Goal: Information Seeking & Learning: Find specific fact

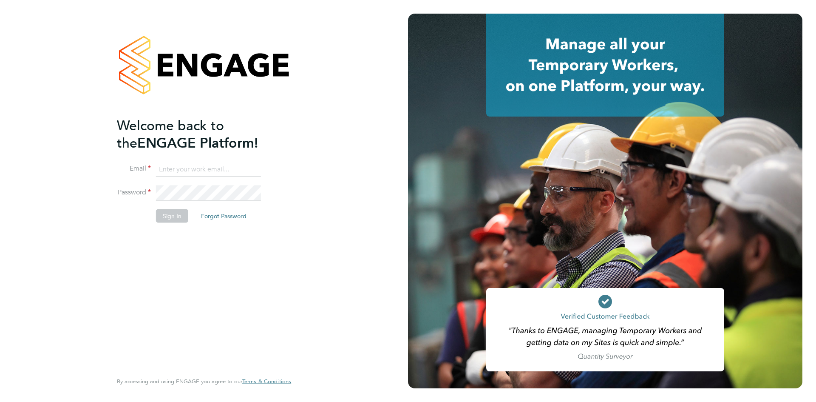
type input "[EMAIL_ADDRESS][DOMAIN_NAME]"
click at [169, 221] on button "Sign In" at bounding box center [172, 216] width 32 height 14
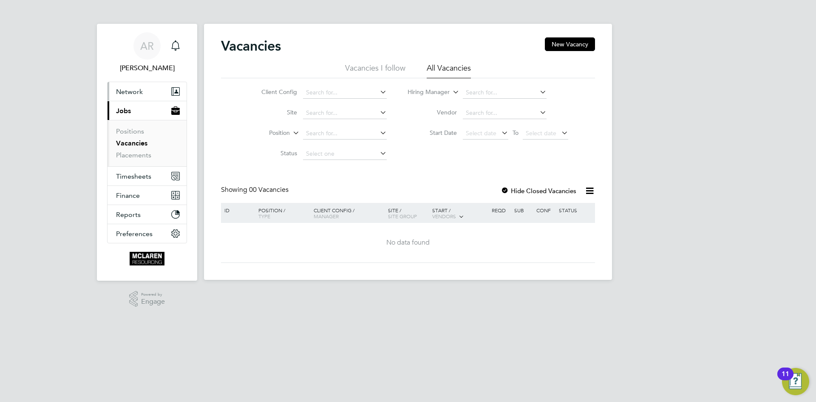
click at [140, 92] on span "Network" at bounding box center [129, 92] width 27 height 8
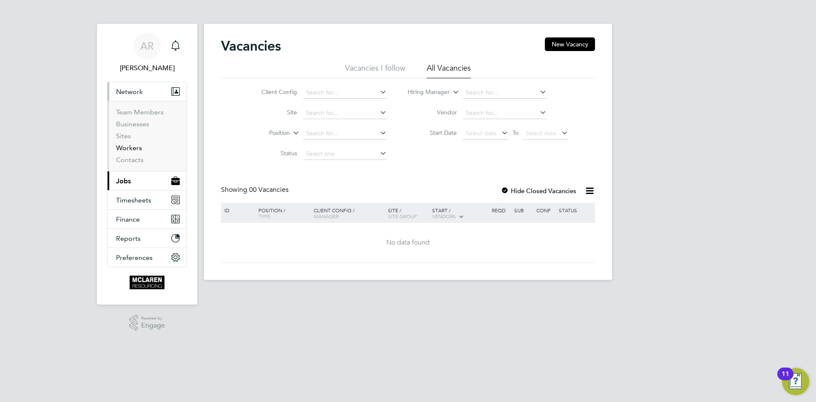
click at [126, 146] on link "Workers" at bounding box center [129, 148] width 26 height 8
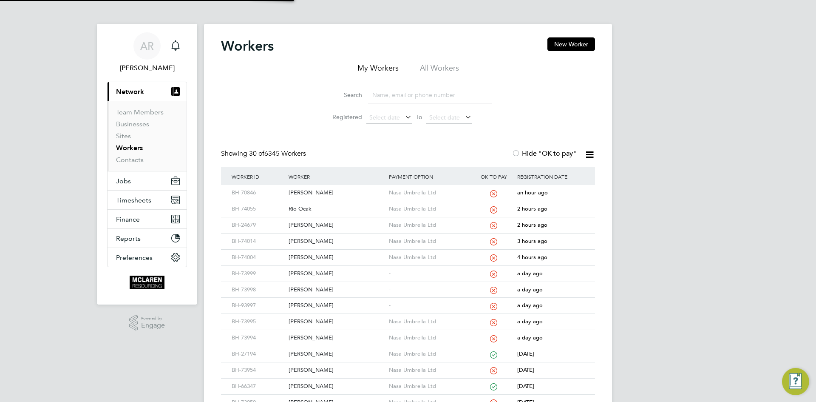
click at [395, 96] on input at bounding box center [430, 95] width 124 height 17
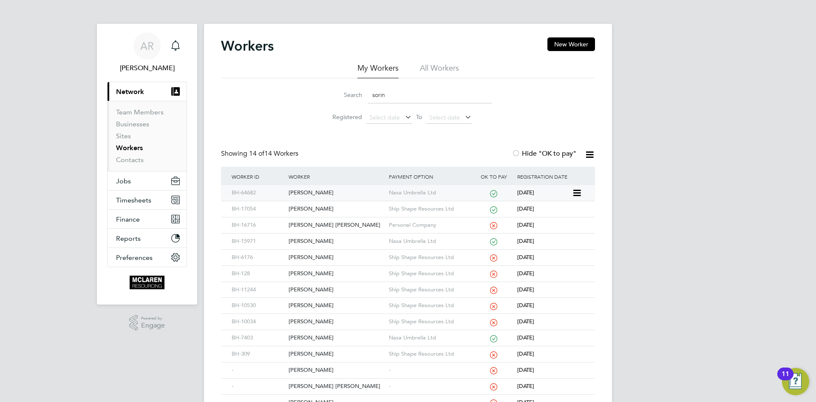
type input "sorin"
click at [311, 193] on div "Sorin-Radu Rosu" at bounding box center [336, 193] width 100 height 16
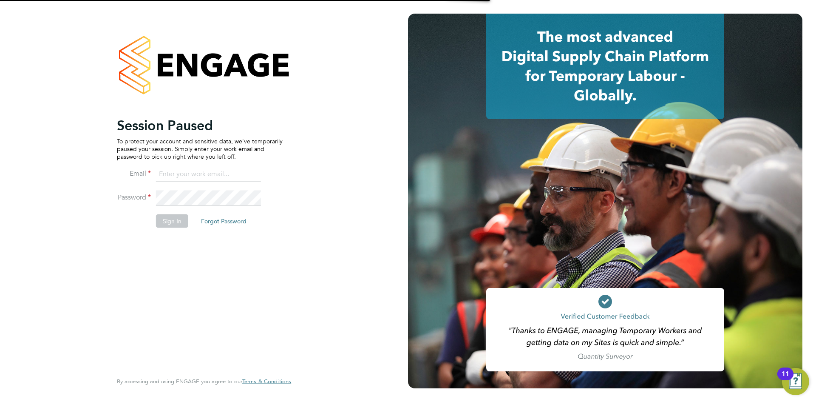
type input "[EMAIL_ADDRESS][DOMAIN_NAME]"
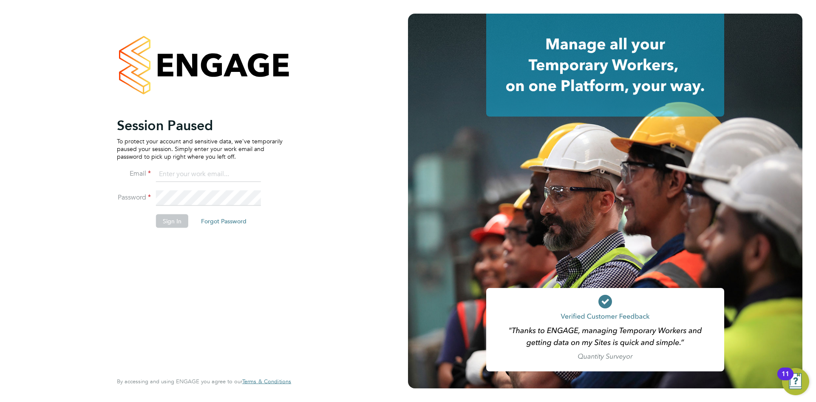
type input "[EMAIL_ADDRESS][DOMAIN_NAME]"
click at [167, 217] on button "Sign In" at bounding box center [172, 221] width 32 height 14
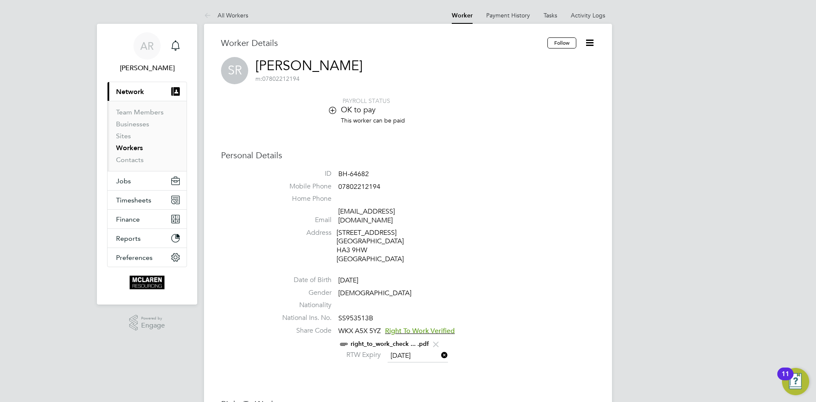
click at [127, 152] on li "Workers" at bounding box center [148, 150] width 64 height 12
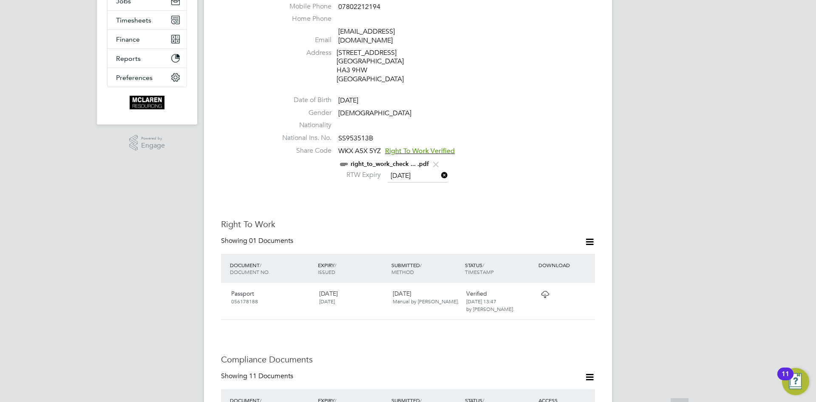
scroll to position [213, 0]
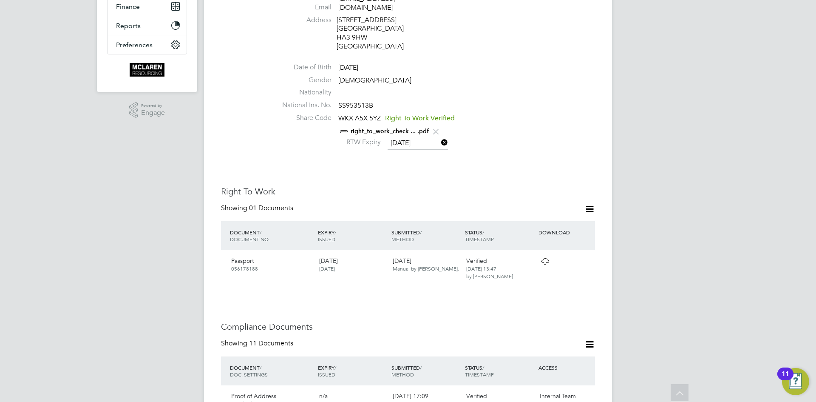
click at [377, 128] on link "right_to_work_check ... .pdf" at bounding box center [390, 131] width 78 height 7
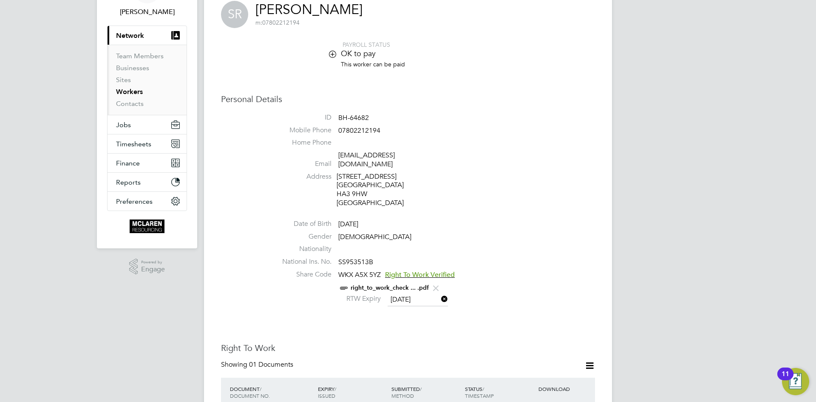
scroll to position [128, 0]
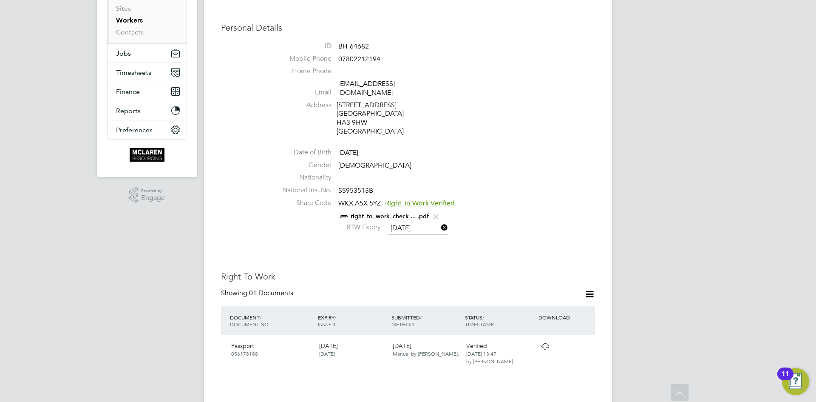
drag, startPoint x: 361, startPoint y: 146, endPoint x: 371, endPoint y: 146, distance: 9.4
click at [358, 148] on span "15 Jan 1973" at bounding box center [348, 152] width 20 height 9
